Goal: Task Accomplishment & Management: Manage account settings

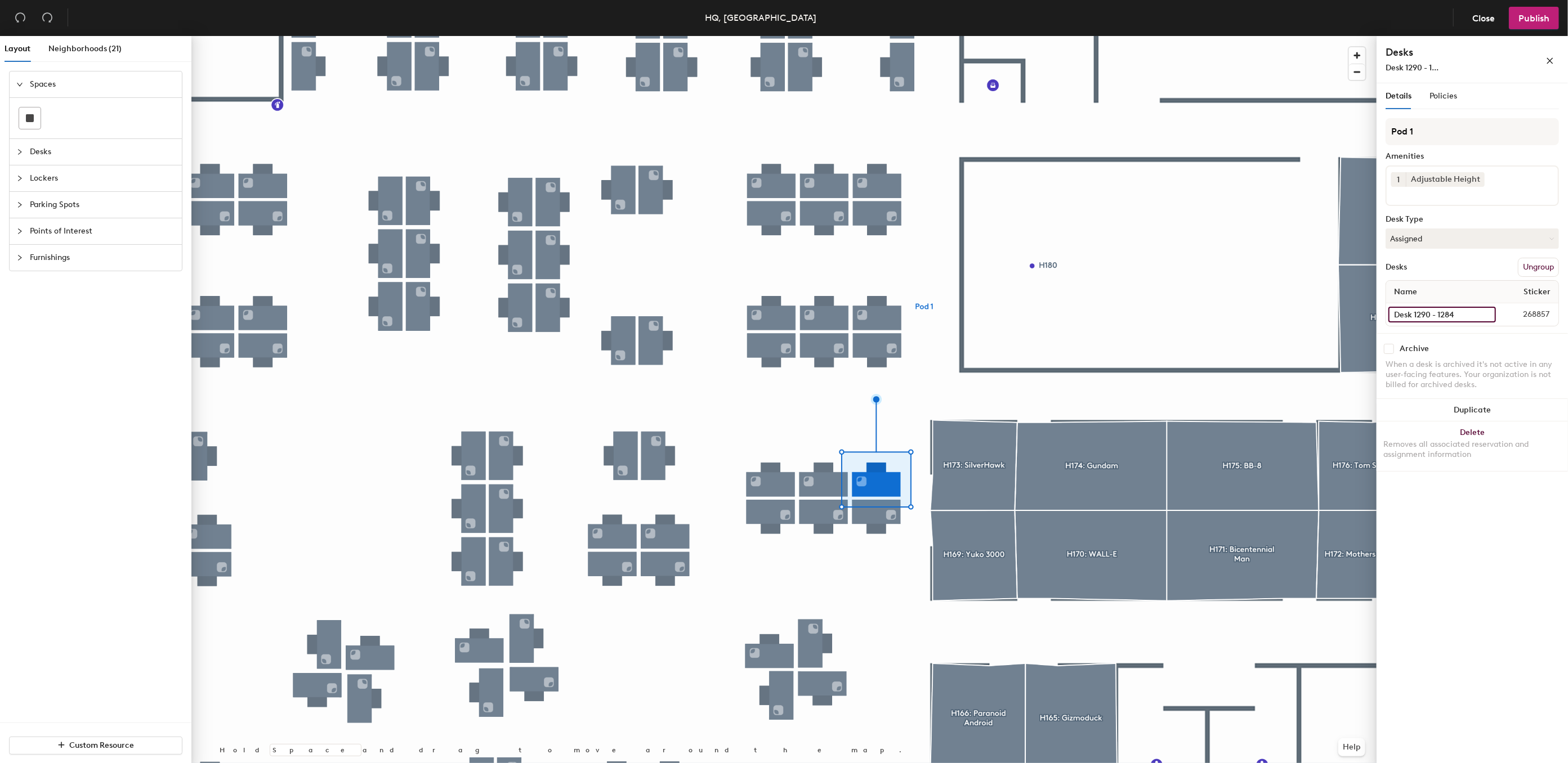
click at [1454, 313] on input "Desk 1290 - 1284" at bounding box center [1442, 315] width 108 height 16
click at [1458, 312] on input "Desk 1290 - 1284" at bounding box center [1442, 315] width 108 height 16
click at [1458, 312] on input "Desk 1290 - 1284" at bounding box center [1442, 315] width 108 height 16
click at [1459, 313] on input "Desk 1290 - 1284" at bounding box center [1442, 315] width 108 height 16
type input "Desk 1290 - 1285"
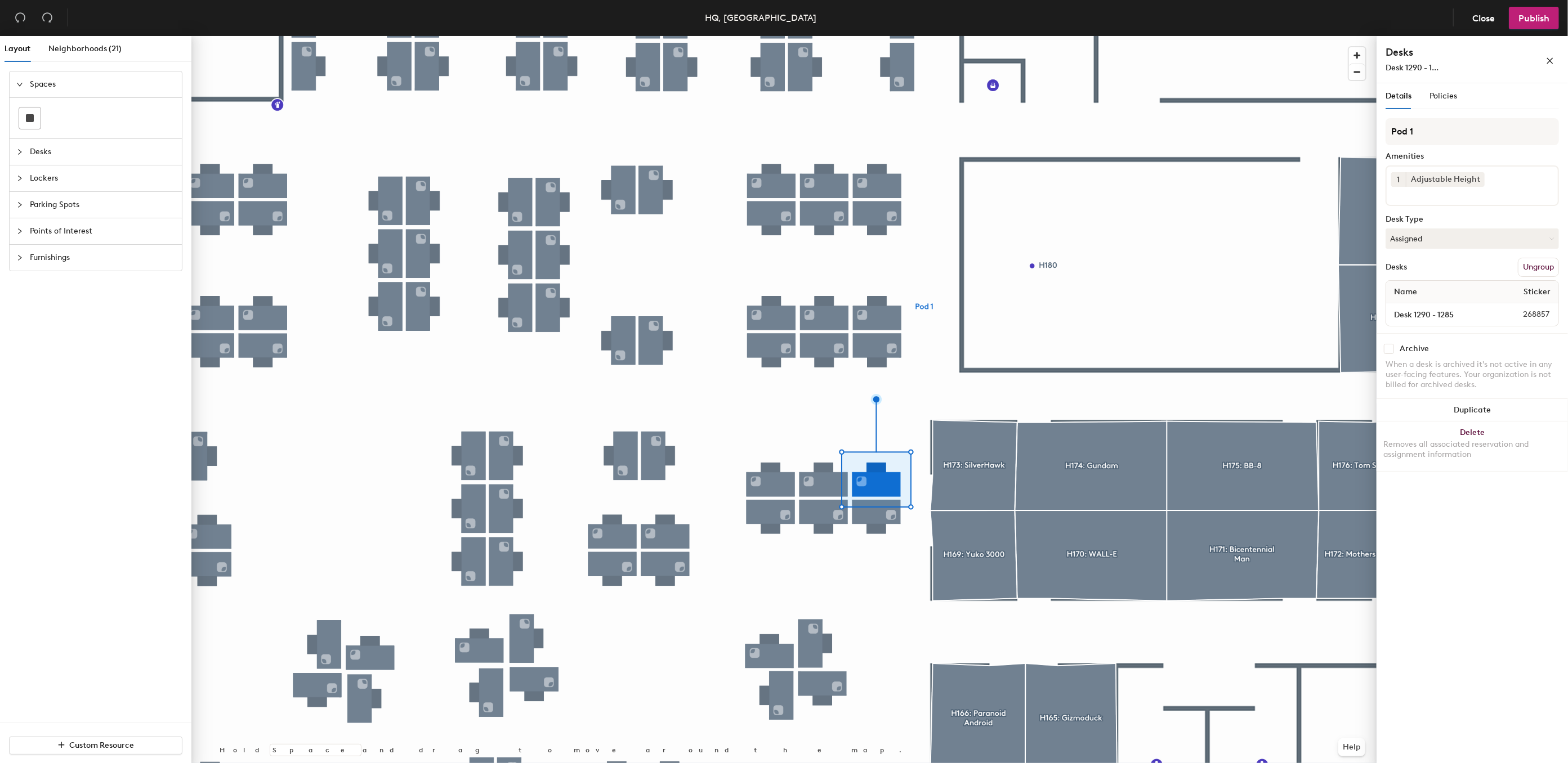
click at [1510, 541] on div "Details Policies Pod 1 Amenities 1 Adjustable Height Desk Type Assigned Desks U…" at bounding box center [1472, 425] width 191 height 685
click at [1441, 320] on input "Desk 1290 - 1283" at bounding box center [1442, 315] width 107 height 16
click at [1462, 311] on input "Desk 1290 - 1283" at bounding box center [1442, 315] width 107 height 16
click at [1463, 313] on input "Desk 1290 - 1283" at bounding box center [1442, 315] width 107 height 16
click at [1402, 333] on div "Archive When a desk is archived it's not active in any user-facing features. Yo…" at bounding box center [1472, 369] width 191 height 71
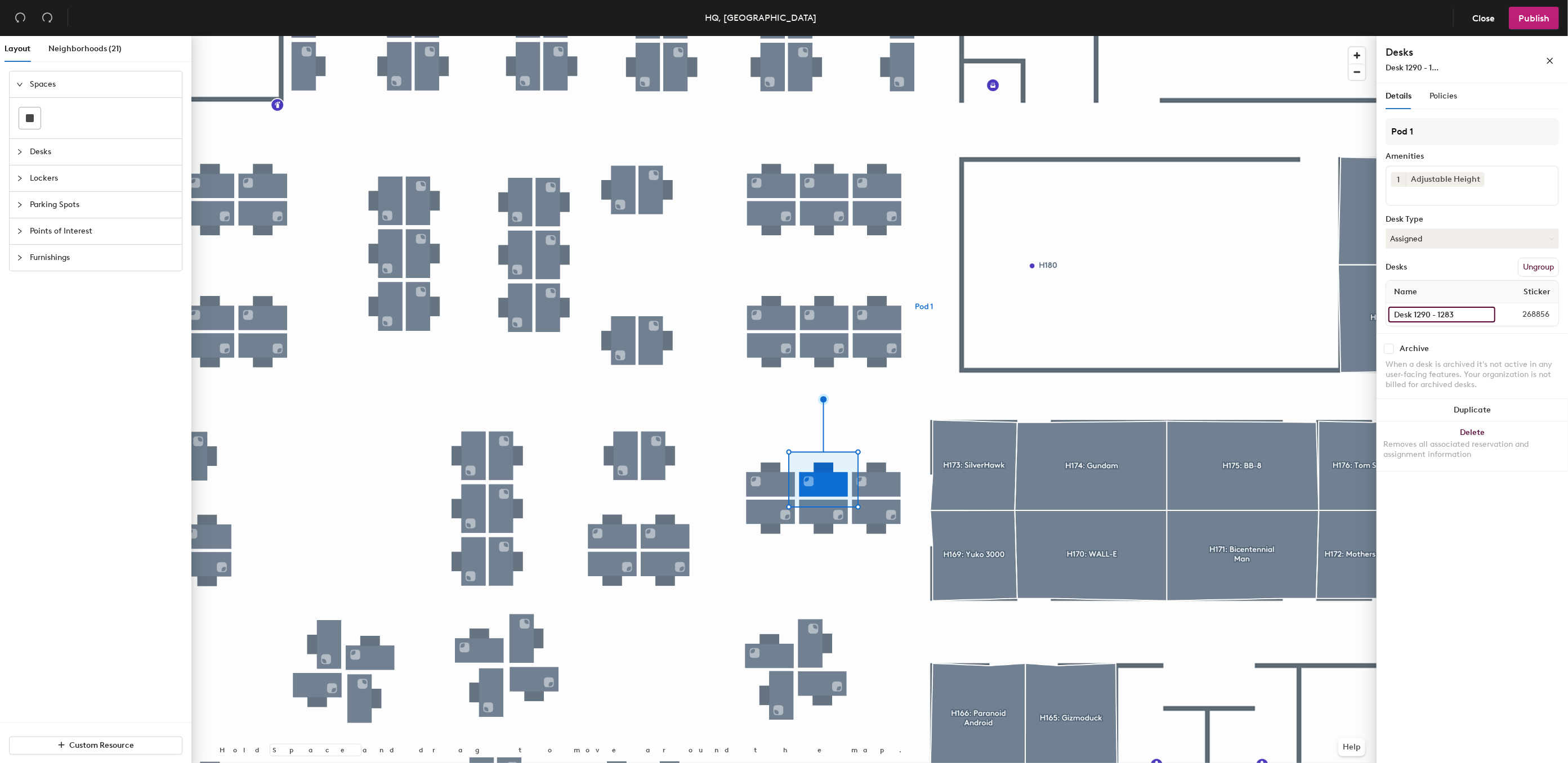
click at [1475, 312] on input "Desk 1290 - 1283" at bounding box center [1442, 315] width 107 height 16
click at [1461, 316] on input "Desk 1290 - 1283" at bounding box center [1442, 315] width 107 height 16
type input "Desk 1290 - 1286"
click at [1449, 316] on input "Desk 1290 - 1282" at bounding box center [1442, 315] width 107 height 16
click at [1460, 313] on input "Desk 1290 - 1282" at bounding box center [1442, 315] width 107 height 16
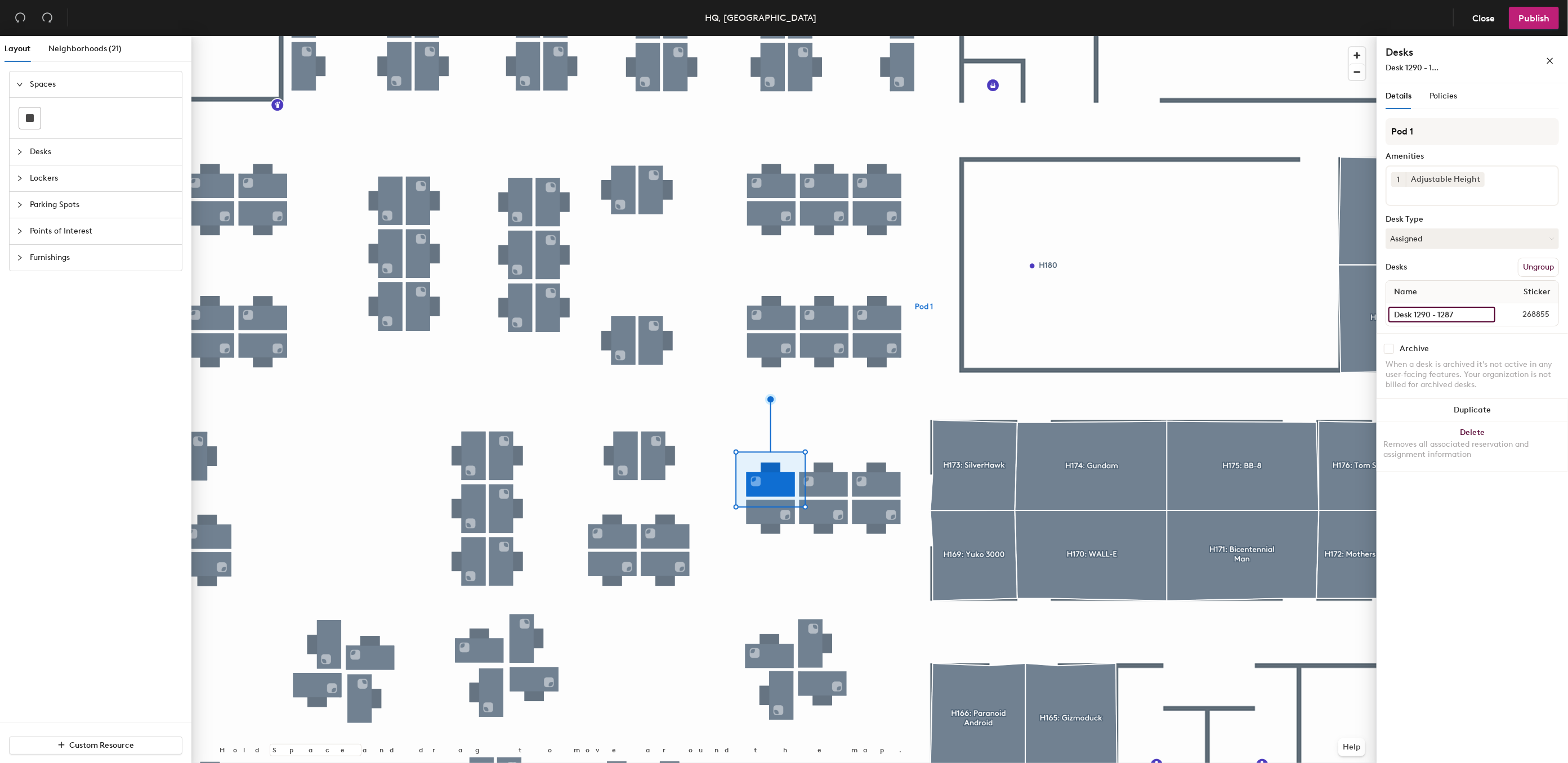
type input "Desk 1290 - 1287"
click at [775, 36] on div at bounding box center [783, 36] width 1185 height 0
click at [1437, 312] on input "Desk 1290 - 1287" at bounding box center [1442, 315] width 107 height 16
click at [1458, 313] on input "Desk 1290 - 1287" at bounding box center [1442, 315] width 107 height 16
click at [1461, 315] on input "Desk 1290 - 1287" at bounding box center [1442, 315] width 107 height 16
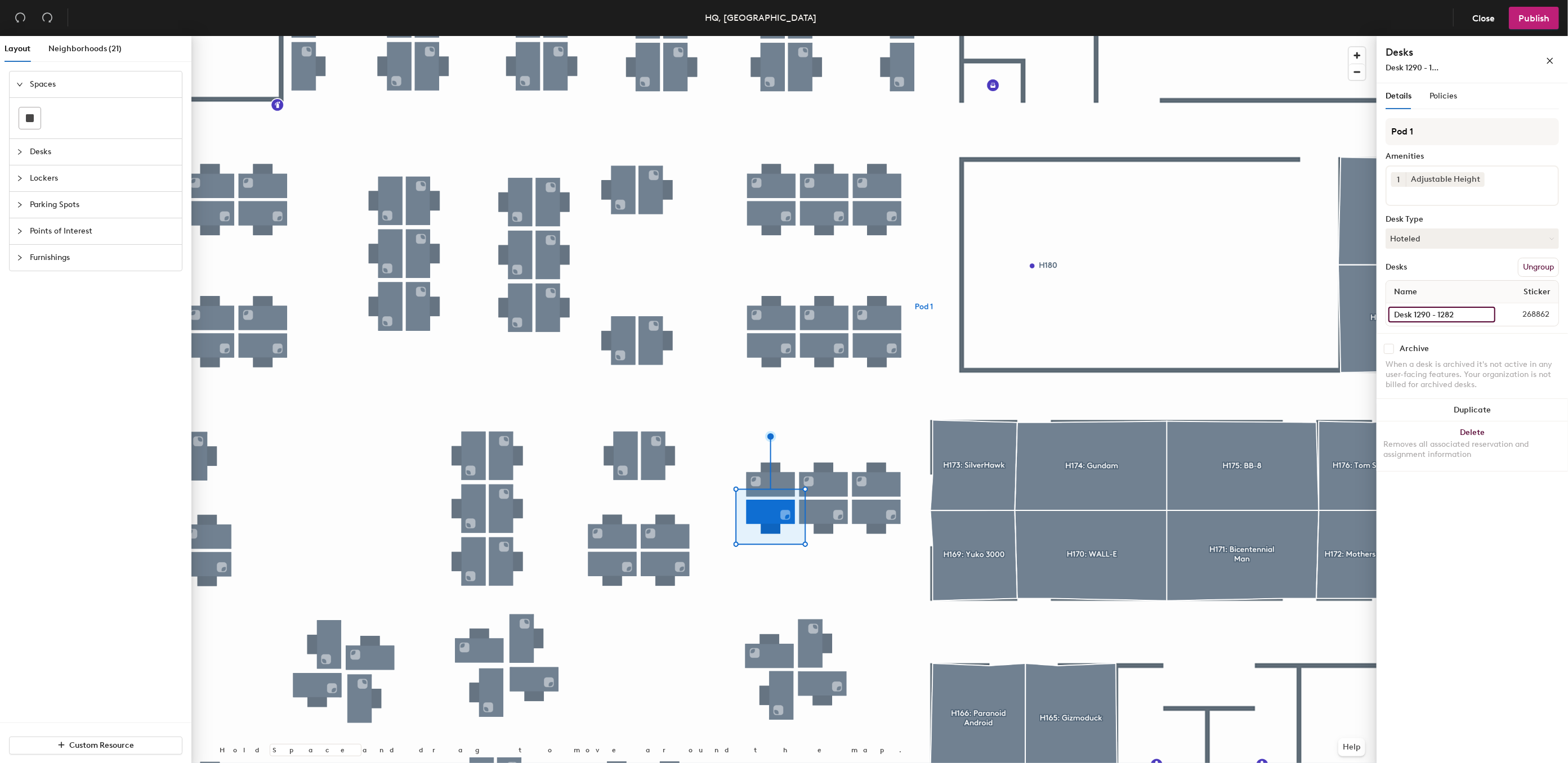
type input "Desk 1290 - 1282"
click at [1446, 311] on input "Desk 1290 - 1286" at bounding box center [1443, 315] width 109 height 16
click at [1460, 312] on input "Desk 1290 - 1286" at bounding box center [1443, 315] width 109 height 16
click at [1464, 316] on input "Desk 1290 - 1286" at bounding box center [1443, 315] width 109 height 16
type input "Desk 1290 - 1283"
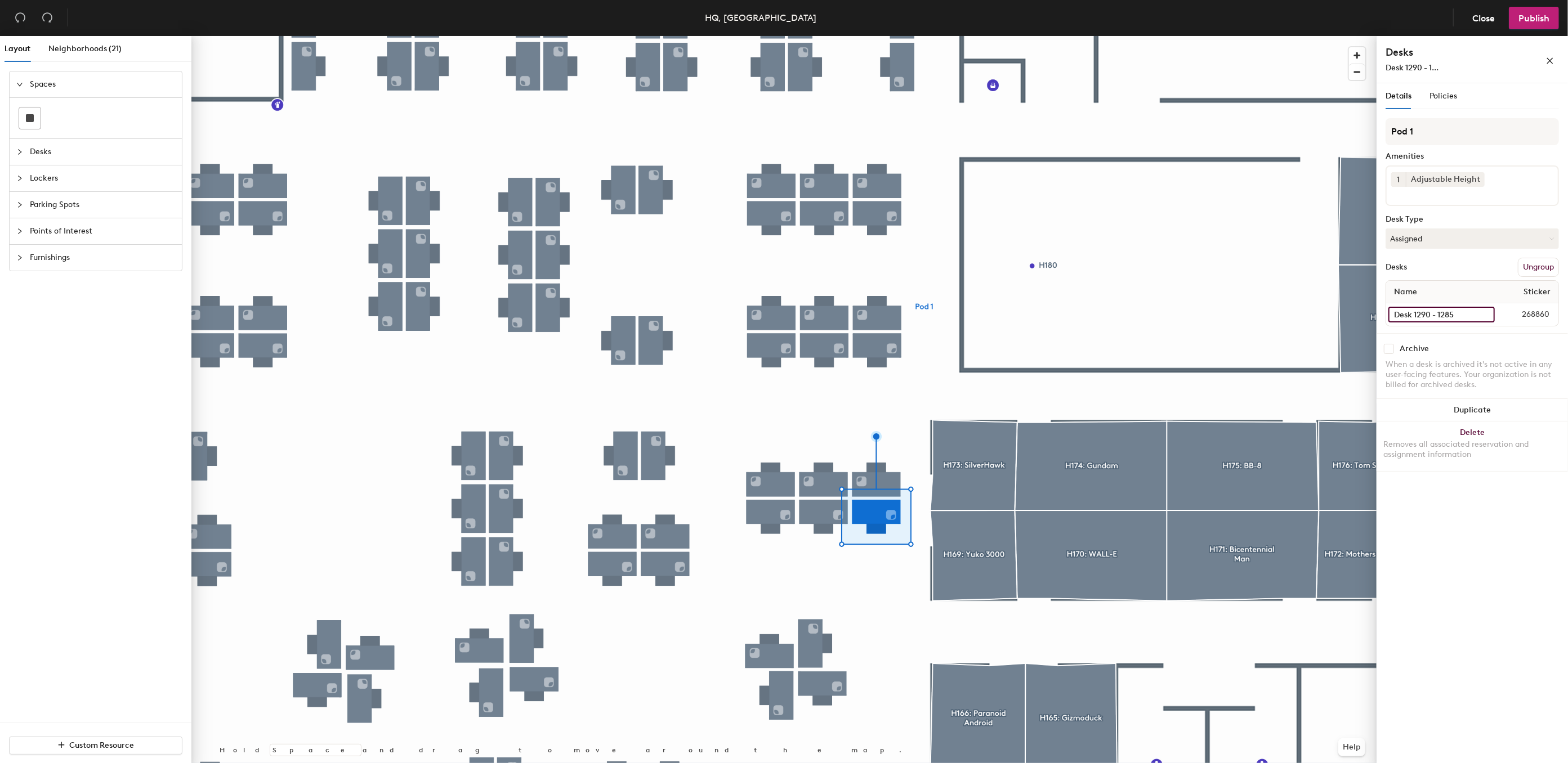
click at [1466, 314] on input "Desk 1290 - 1285" at bounding box center [1441, 315] width 107 height 16
click at [1463, 315] on input "Desk 1290 - 1285" at bounding box center [1441, 315] width 107 height 16
click at [1468, 314] on input "Desk 1290 - 1285" at bounding box center [1441, 315] width 107 height 16
type input "Desk 1290 - 1284"
click at [1471, 612] on div "Details Policies Pod 1 Amenities 1 Adjustable Height Desk Type Assigned Desks U…" at bounding box center [1472, 425] width 191 height 685
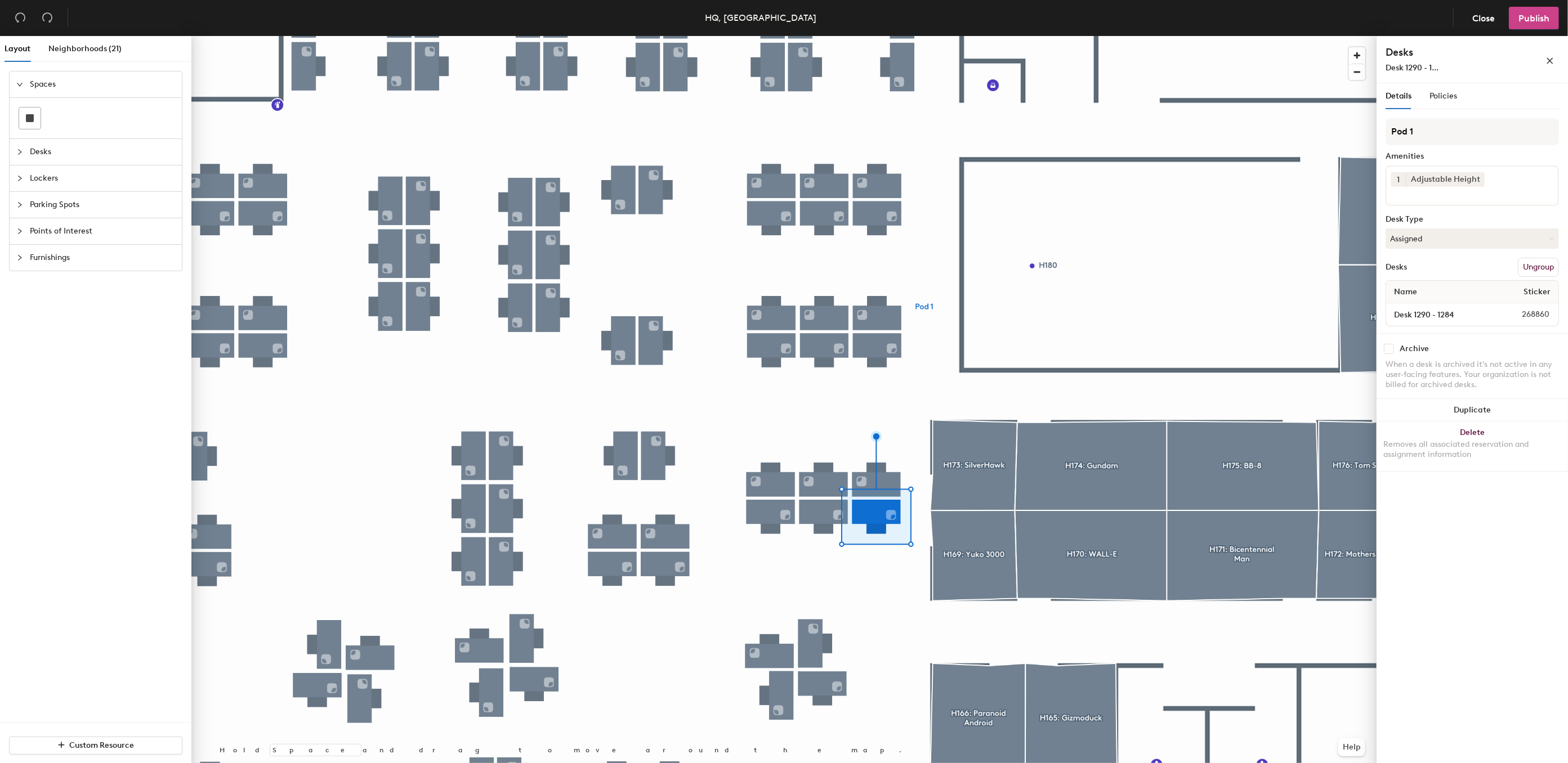
click at [1538, 23] on span "Publish" at bounding box center [1534, 18] width 31 height 11
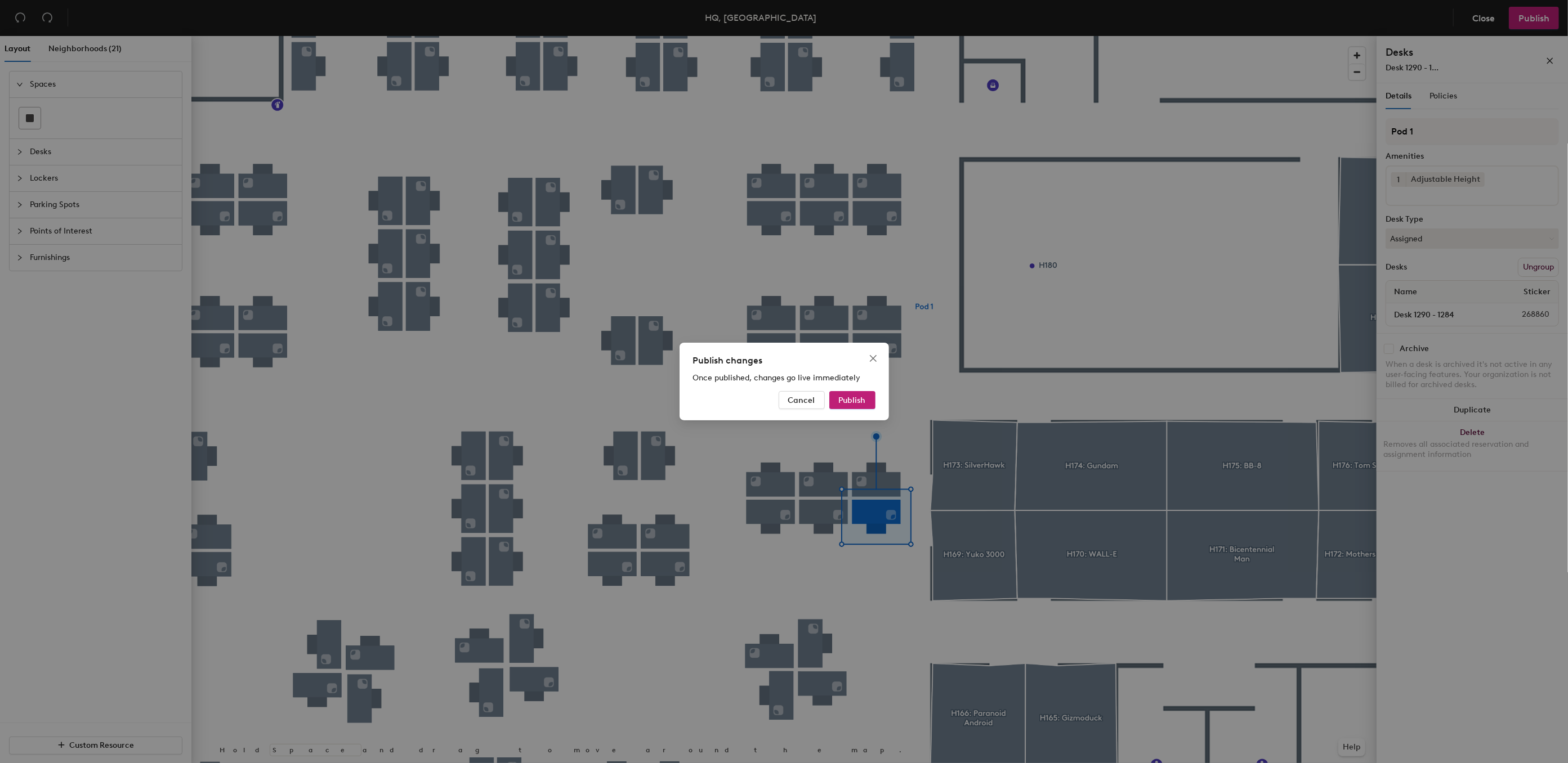
click at [877, 394] on div "Publish changes Once published, changes go live immediately Cancel Publish" at bounding box center [784, 382] width 209 height 78
click at [866, 398] on button "Publish" at bounding box center [852, 400] width 46 height 18
